Goal: Communication & Community: Answer question/provide support

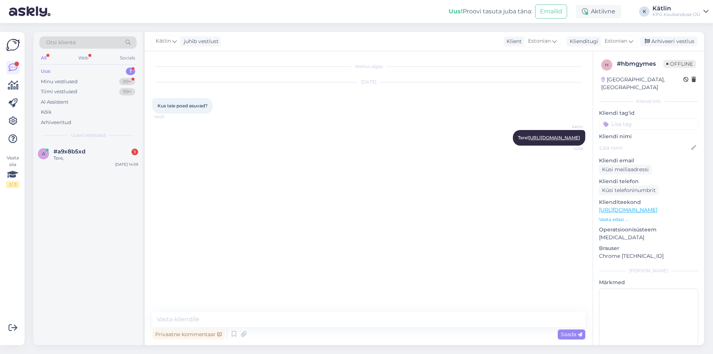
click at [93, 142] on div "Otsi kliente All Web Socials Uus 1 Minu vestlused 99+ Tiimi vestlused 99+ AI As…" at bounding box center [87, 87] width 109 height 111
click at [96, 148] on div "a #a9x8b5xd 1 Tere, [DATE] 14:59" at bounding box center [87, 156] width 109 height 27
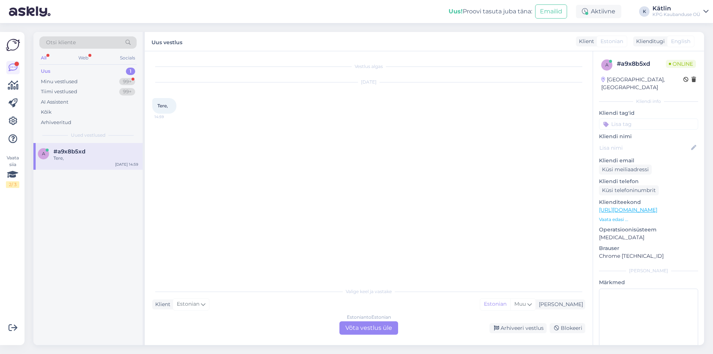
click at [355, 326] on div "Estonian to Estonian Võta vestlus üle" at bounding box center [368, 327] width 59 height 13
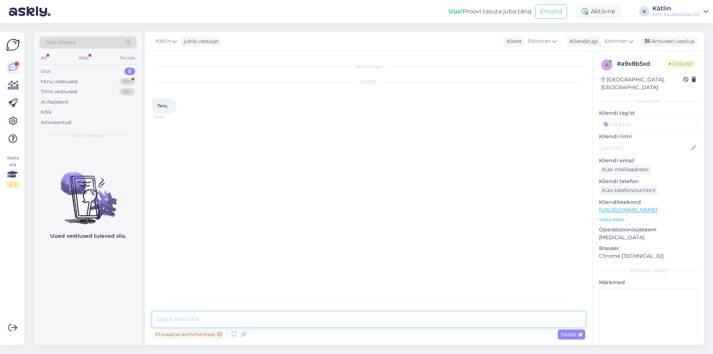
click at [353, 319] on textarea at bounding box center [368, 320] width 433 height 16
type textarea "Tere!"
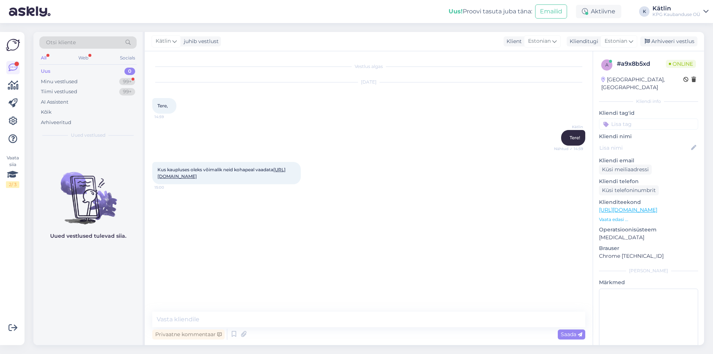
click at [237, 177] on link "[URL][DOMAIN_NAME]" at bounding box center [221, 173] width 128 height 12
click at [213, 316] on textarea at bounding box center [368, 320] width 433 height 16
type textarea "Millises kaupluses ja mis suurus?"
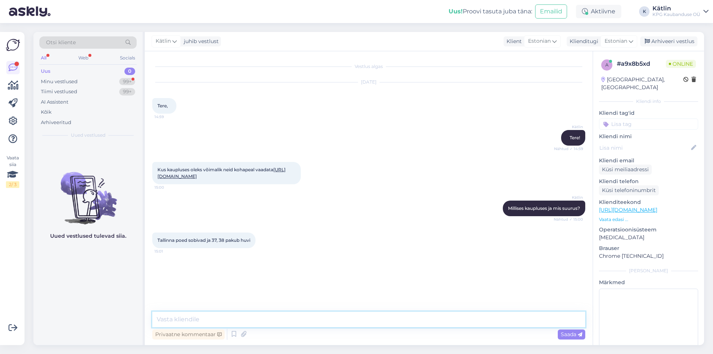
click at [188, 318] on textarea at bounding box center [368, 320] width 433 height 16
click at [176, 316] on textarea "Kollast peaks olema Raudalu poes saadaval mõlemas suuruses." at bounding box center [368, 320] width 433 height 16
click at [391, 318] on textarea "Kollane peaks olema Raudalu poes saadaval mõlemas suuruses." at bounding box center [368, 320] width 433 height 16
type textarea "Kollane peaks olema Raudalu poes saadaval mõlemas suuruses."
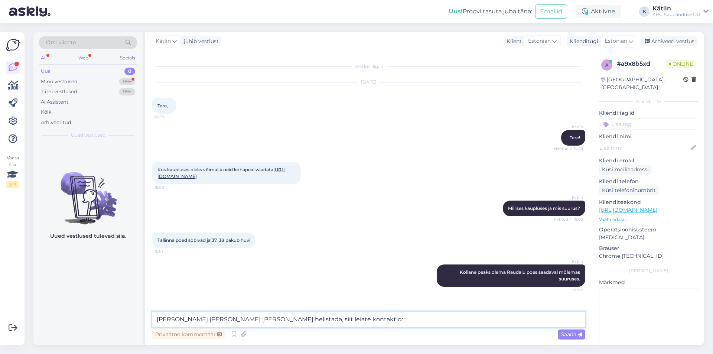
paste textarea "[URL][DOMAIN_NAME]"
click at [268, 317] on textarea "[PERSON_NAME] [PERSON_NAME] [PERSON_NAME] helistada, siit leiate kontaktid: [UR…" at bounding box center [368, 320] width 433 height 16
type textarea "[PERSON_NAME] [PERSON_NAME] [PERSON_NAME] helistada ja uurida saadavust, siit l…"
click at [503, 321] on textarea "[PERSON_NAME] [PERSON_NAME] [PERSON_NAME] helistada ja uurida saadavust, siit l…" at bounding box center [368, 320] width 433 height 16
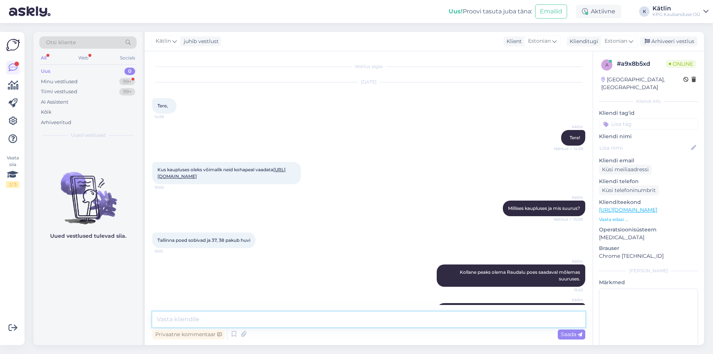
scroll to position [29, 0]
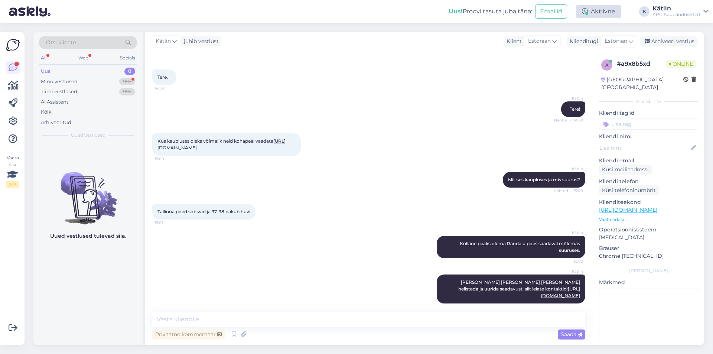
click at [596, 11] on div "Aktiivne" at bounding box center [598, 11] width 45 height 13
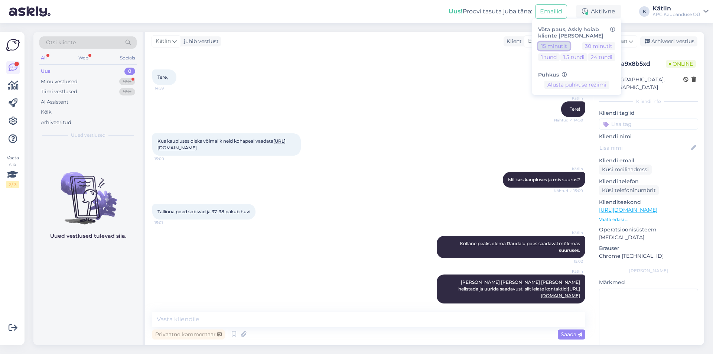
click at [553, 48] on button "15 minutit" at bounding box center [554, 46] width 32 height 8
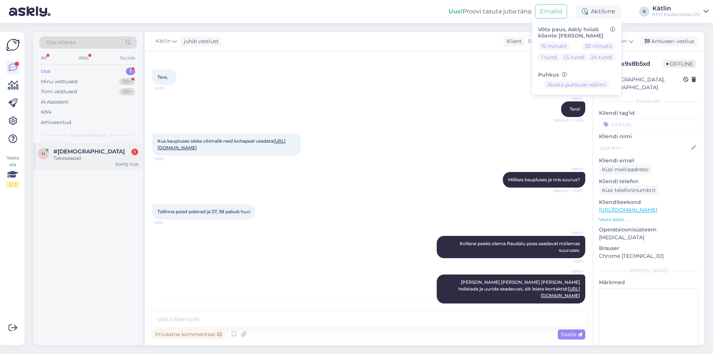
click at [113, 159] on div "Talvesaapad" at bounding box center [95, 158] width 85 height 7
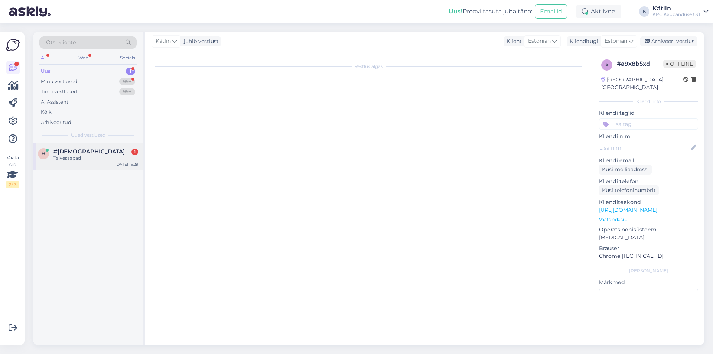
scroll to position [0, 0]
